Goal: Transaction & Acquisition: Purchase product/service

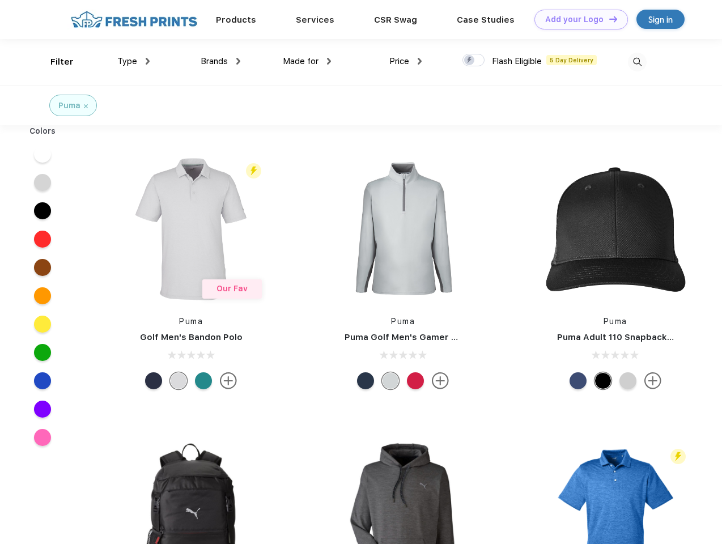
scroll to position [1, 0]
click at [577, 19] on link "Add your Logo Design Tool" at bounding box center [580, 20] width 93 height 20
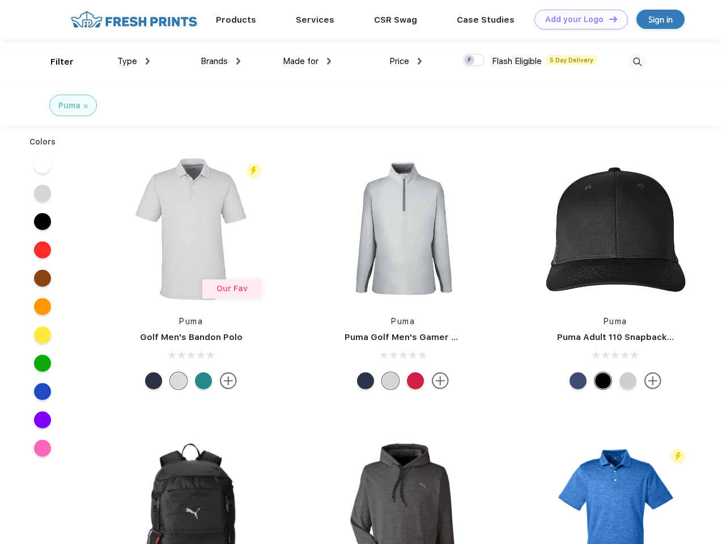
click at [0, 0] on div "Design Tool" at bounding box center [0, 0] width 0 height 0
click at [608, 19] on link "Add your Logo Design Tool" at bounding box center [580, 20] width 93 height 20
click at [54, 62] on div "Filter" at bounding box center [61, 62] width 23 height 13
click at [134, 61] on span "Type" at bounding box center [127, 61] width 20 height 10
click at [220, 61] on span "Brands" at bounding box center [214, 61] width 27 height 10
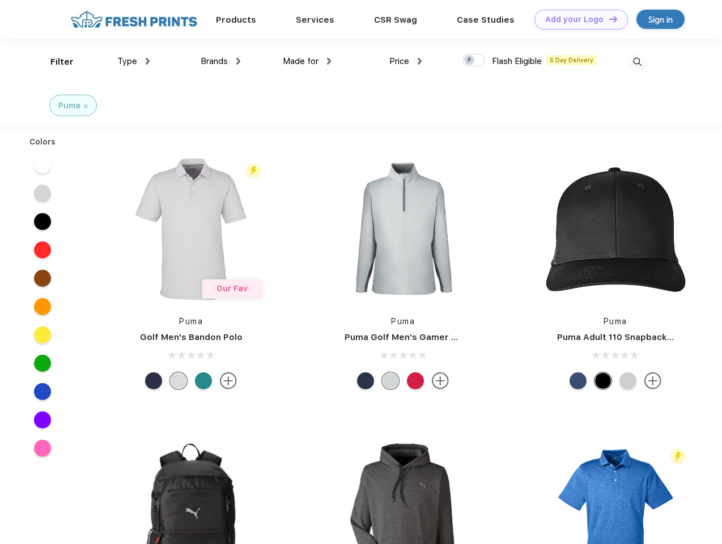
click at [307, 61] on span "Made for" at bounding box center [301, 61] width 36 height 10
click at [406, 61] on span "Price" at bounding box center [399, 61] width 20 height 10
click at [474, 61] on div at bounding box center [473, 60] width 22 height 12
click at [470, 61] on input "checkbox" at bounding box center [465, 56] width 7 height 7
click at [637, 62] on img at bounding box center [637, 62] width 19 height 19
